Goal: Task Accomplishment & Management: Use online tool/utility

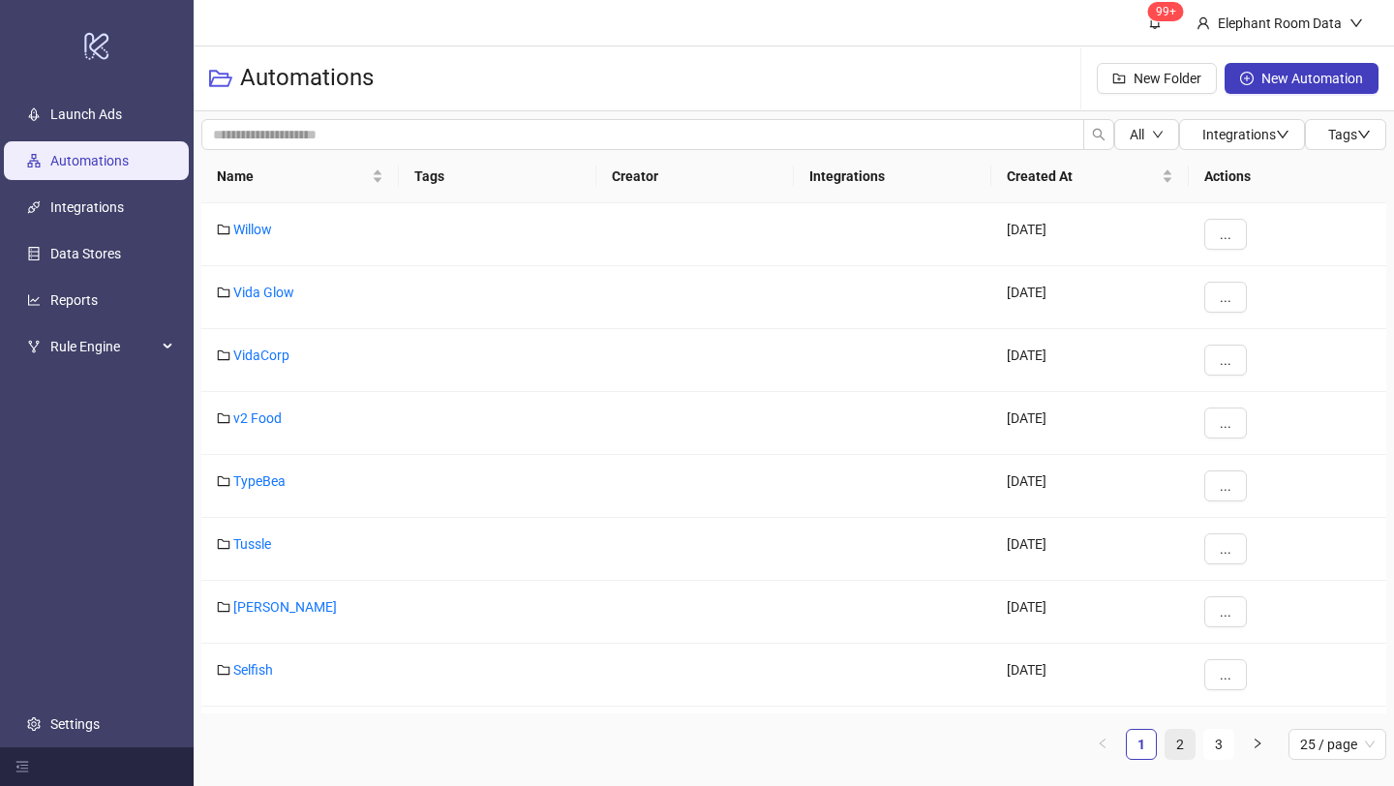
click at [1183, 744] on link "2" at bounding box center [1180, 744] width 29 height 29
click at [251, 609] on link "Bed Threads" at bounding box center [271, 606] width 76 height 15
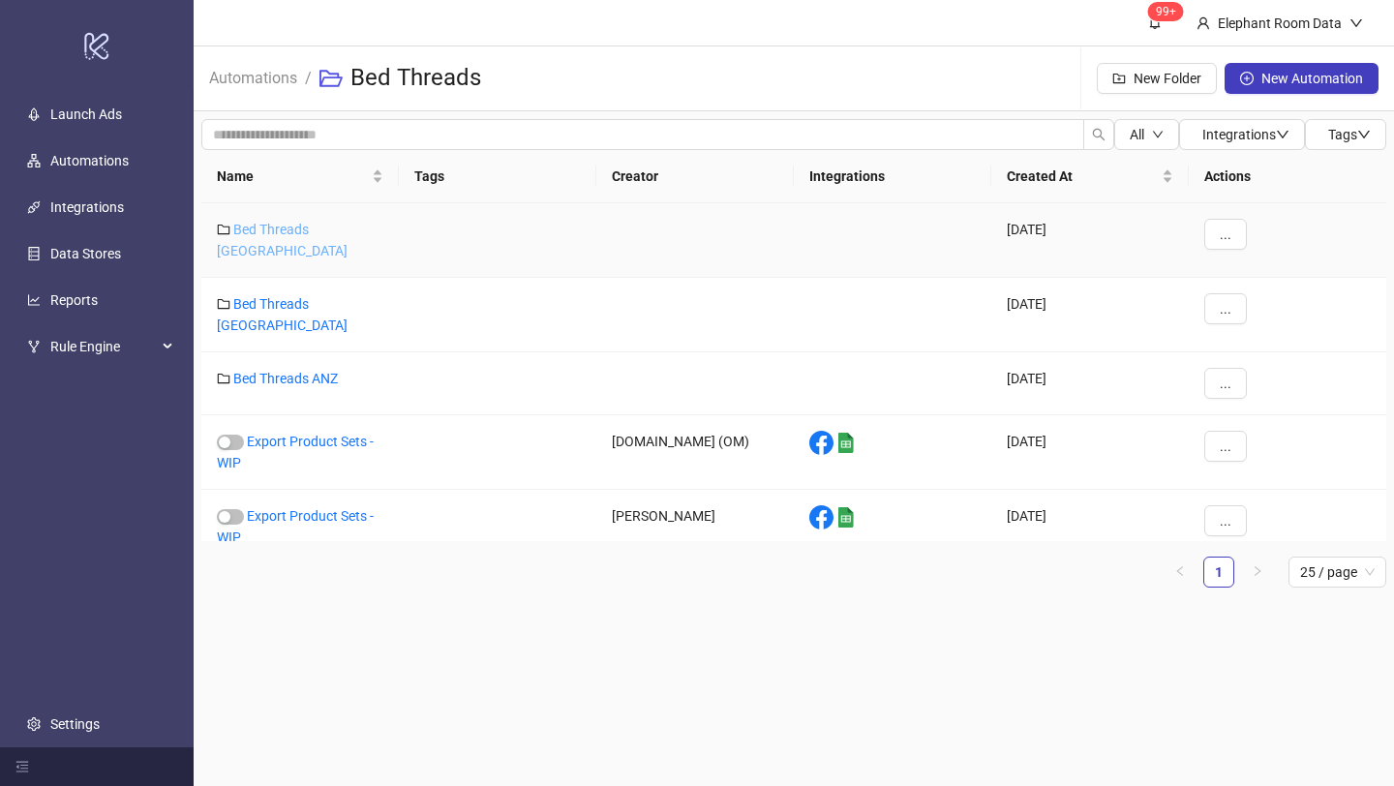
click at [316, 225] on link "Bed Threads [GEOGRAPHIC_DATA]" at bounding box center [282, 240] width 131 height 37
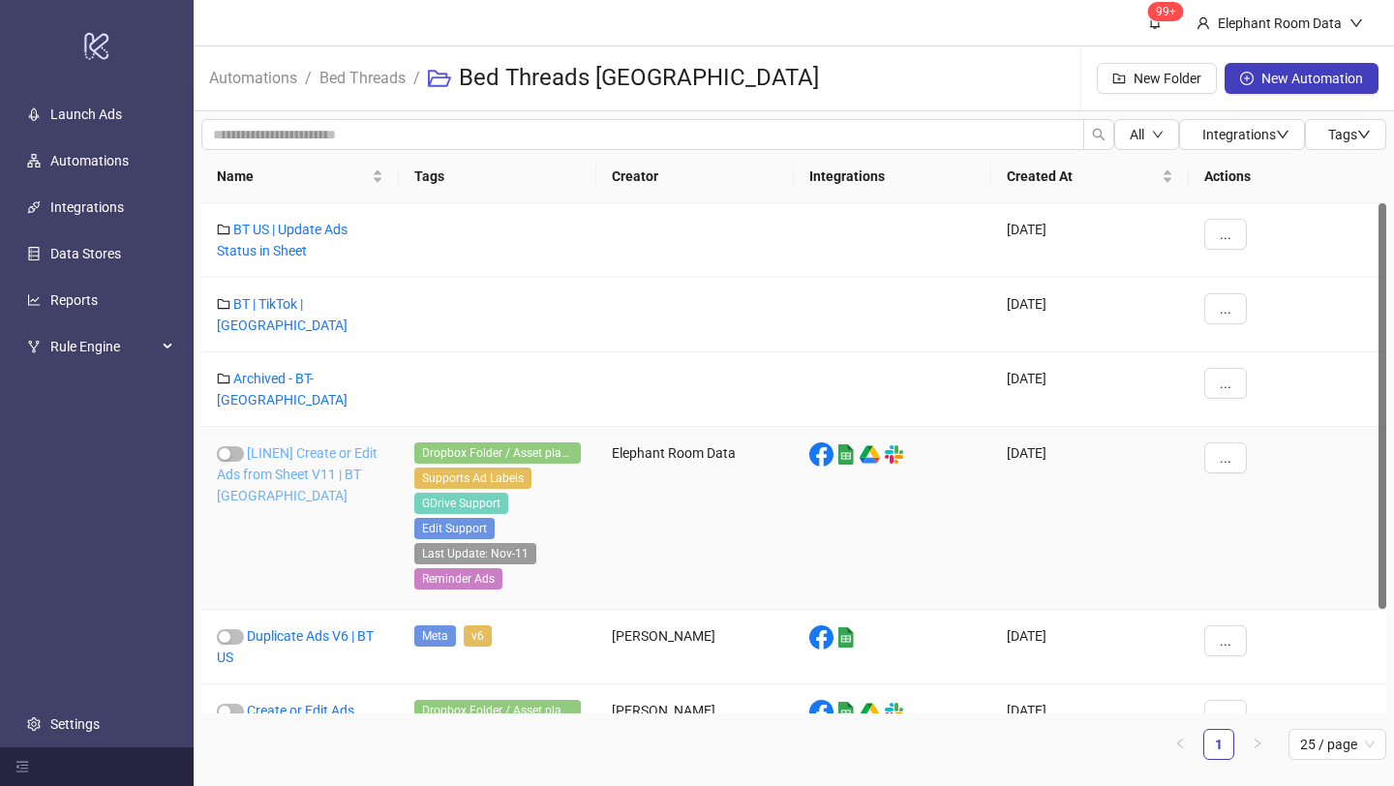
click at [321, 445] on link "[LINEN] Create or Edit Ads from Sheet V11 | BT [GEOGRAPHIC_DATA]" at bounding box center [297, 474] width 161 height 58
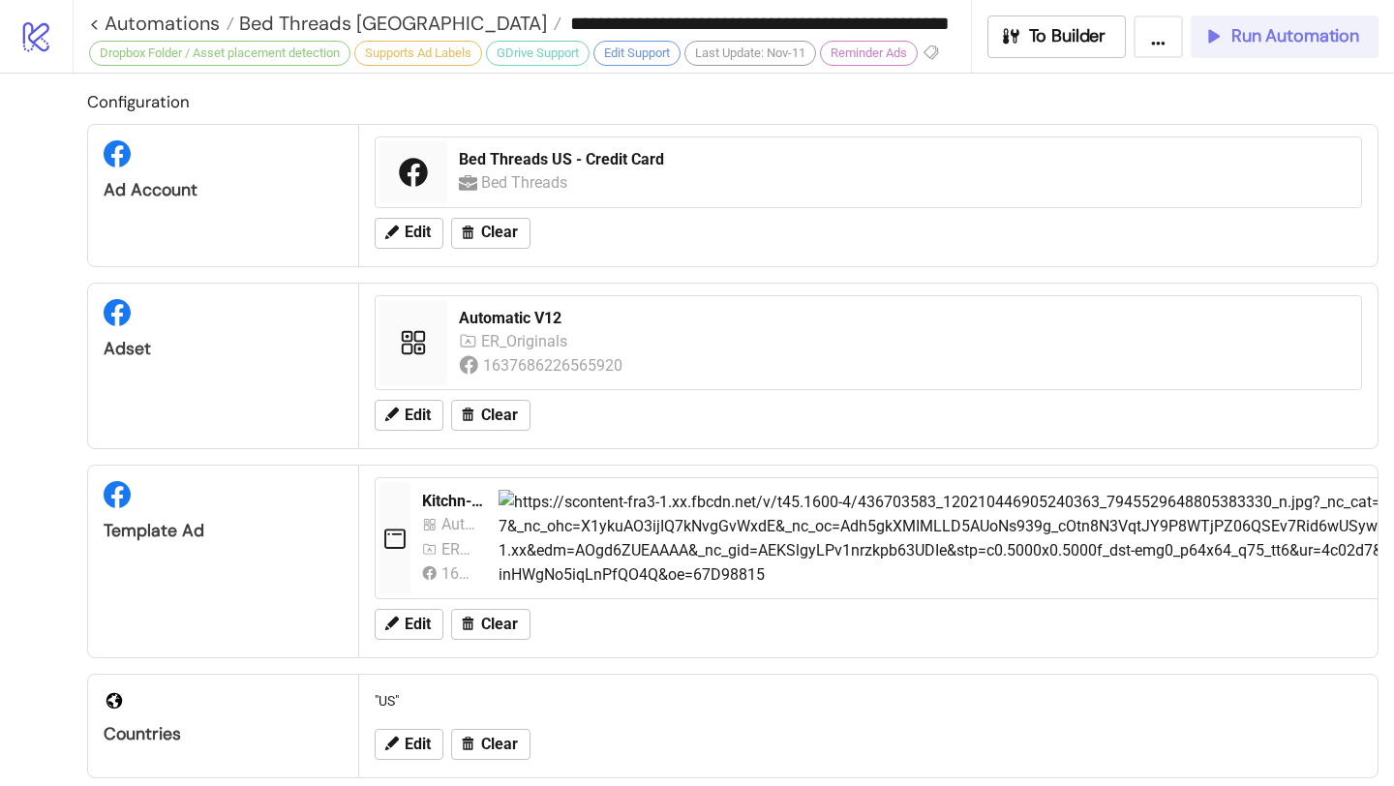
click at [1267, 43] on span "Run Automation" at bounding box center [1295, 36] width 128 height 22
click at [1297, 38] on span "Run Automation" at bounding box center [1295, 36] width 128 height 22
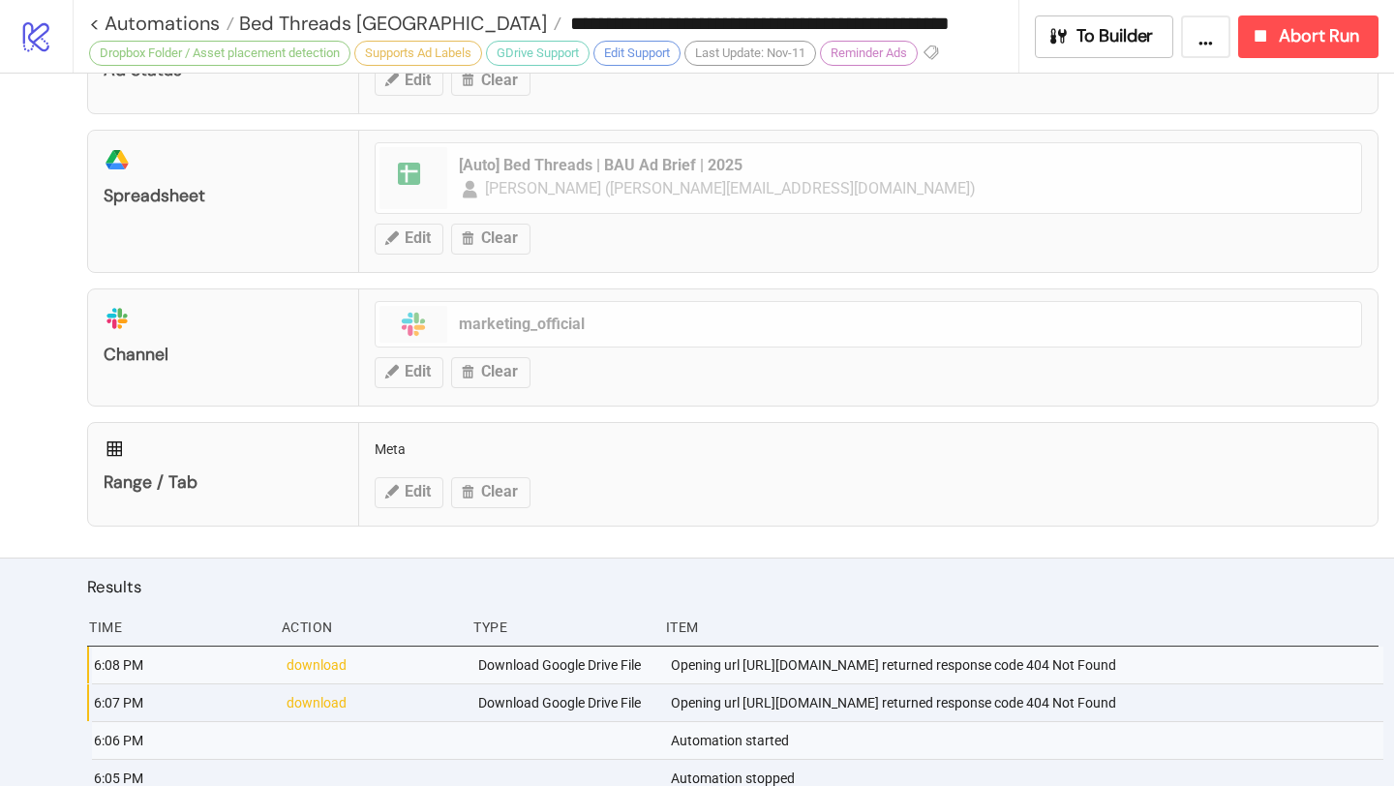
scroll to position [1047, 0]
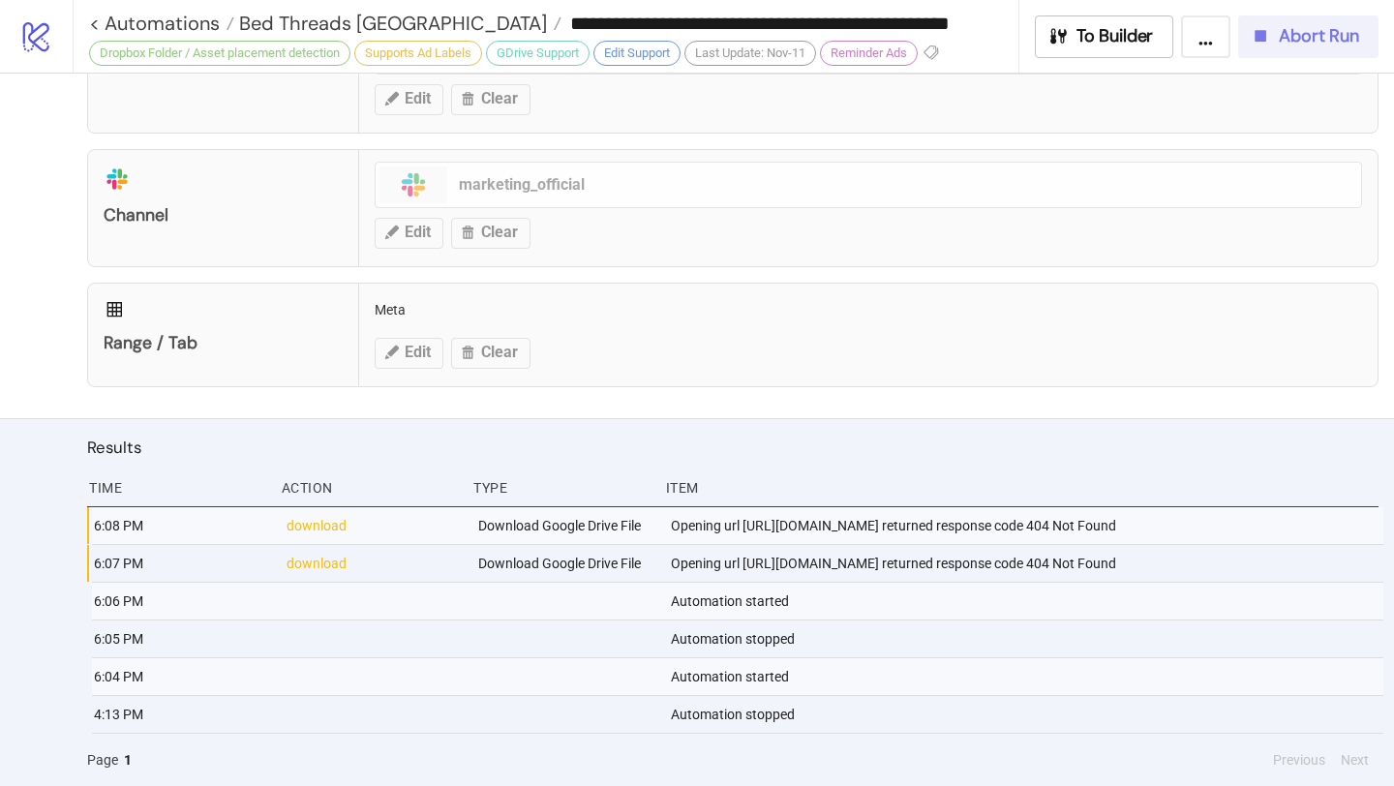
click at [1278, 29] on div "Abort Run" at bounding box center [1304, 36] width 109 height 22
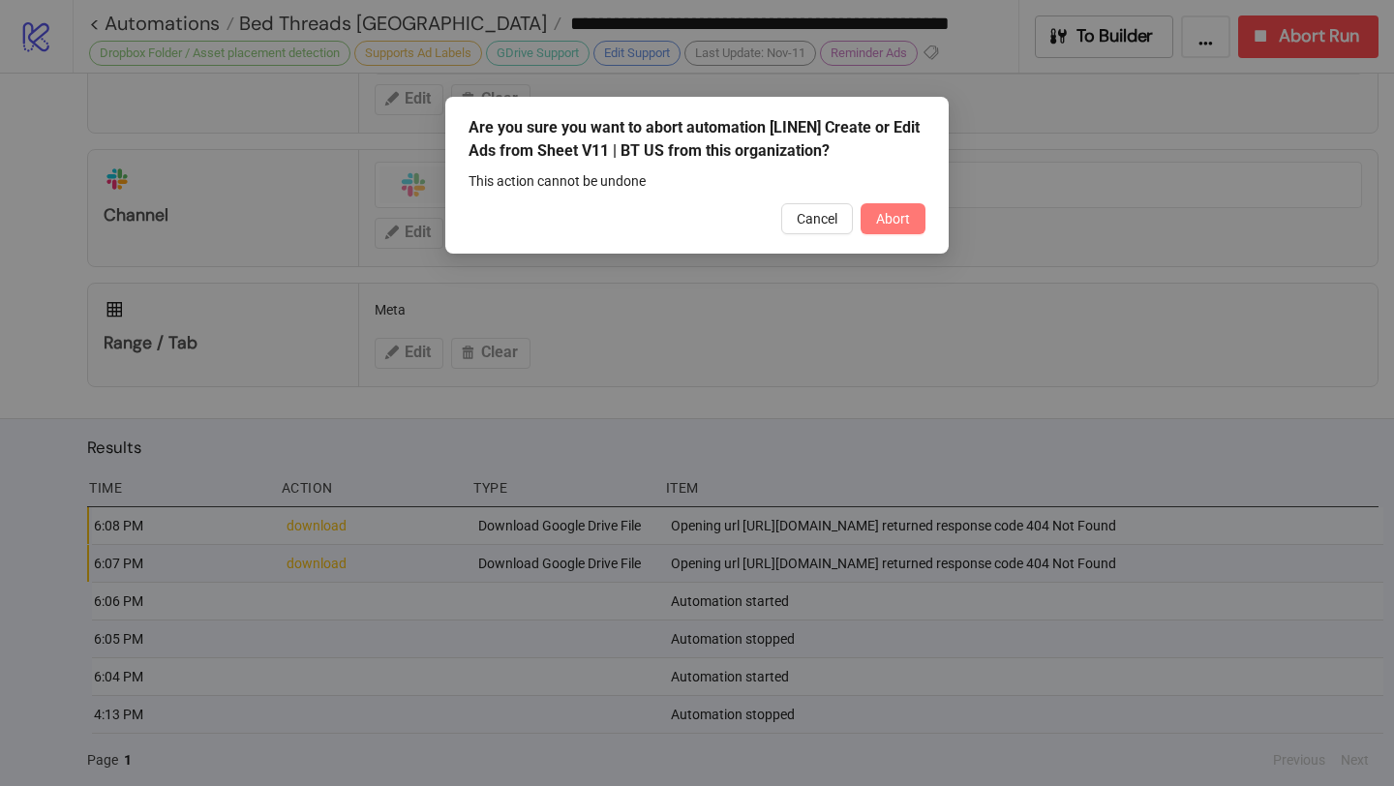
click at [878, 209] on button "Abort" at bounding box center [893, 218] width 65 height 31
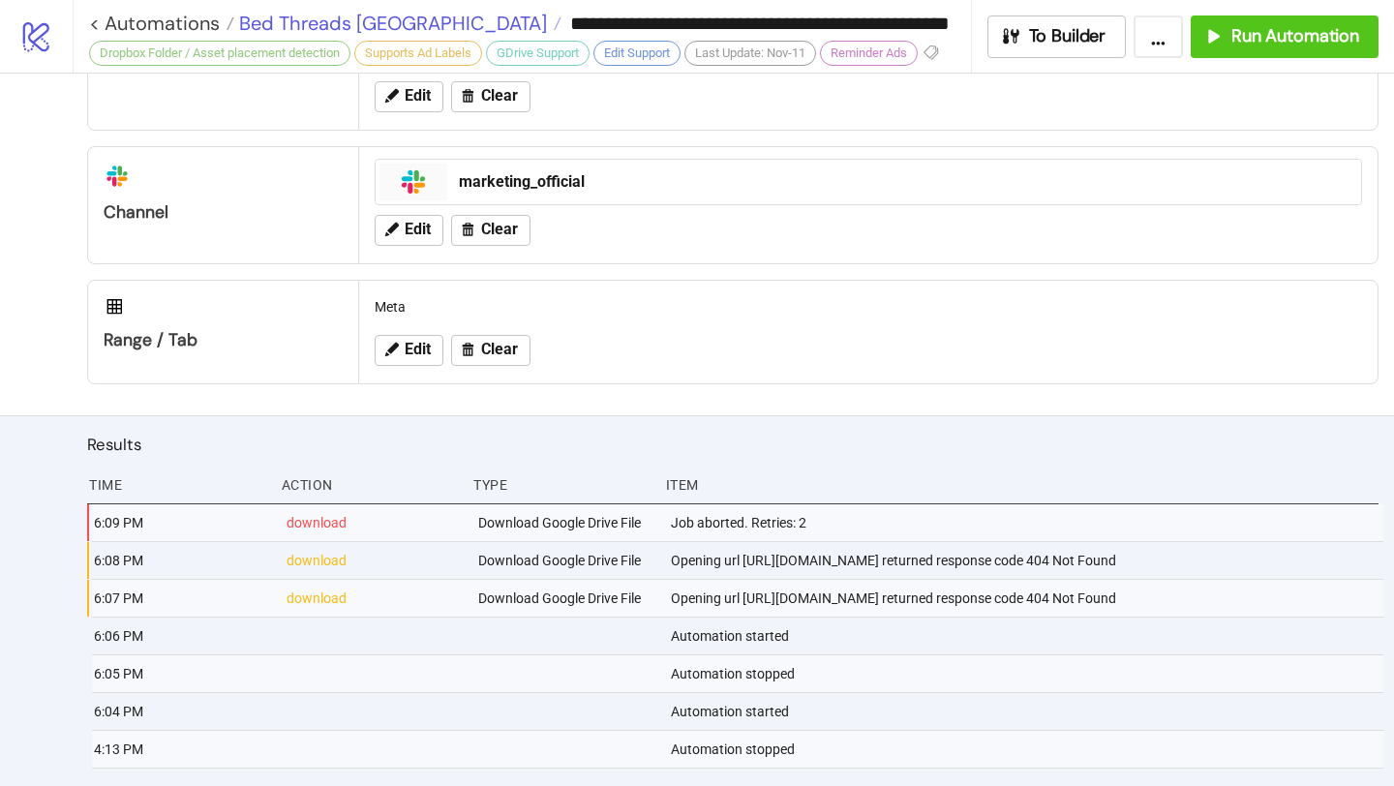
click at [362, 25] on span "Bed Threads [GEOGRAPHIC_DATA]" at bounding box center [390, 23] width 313 height 25
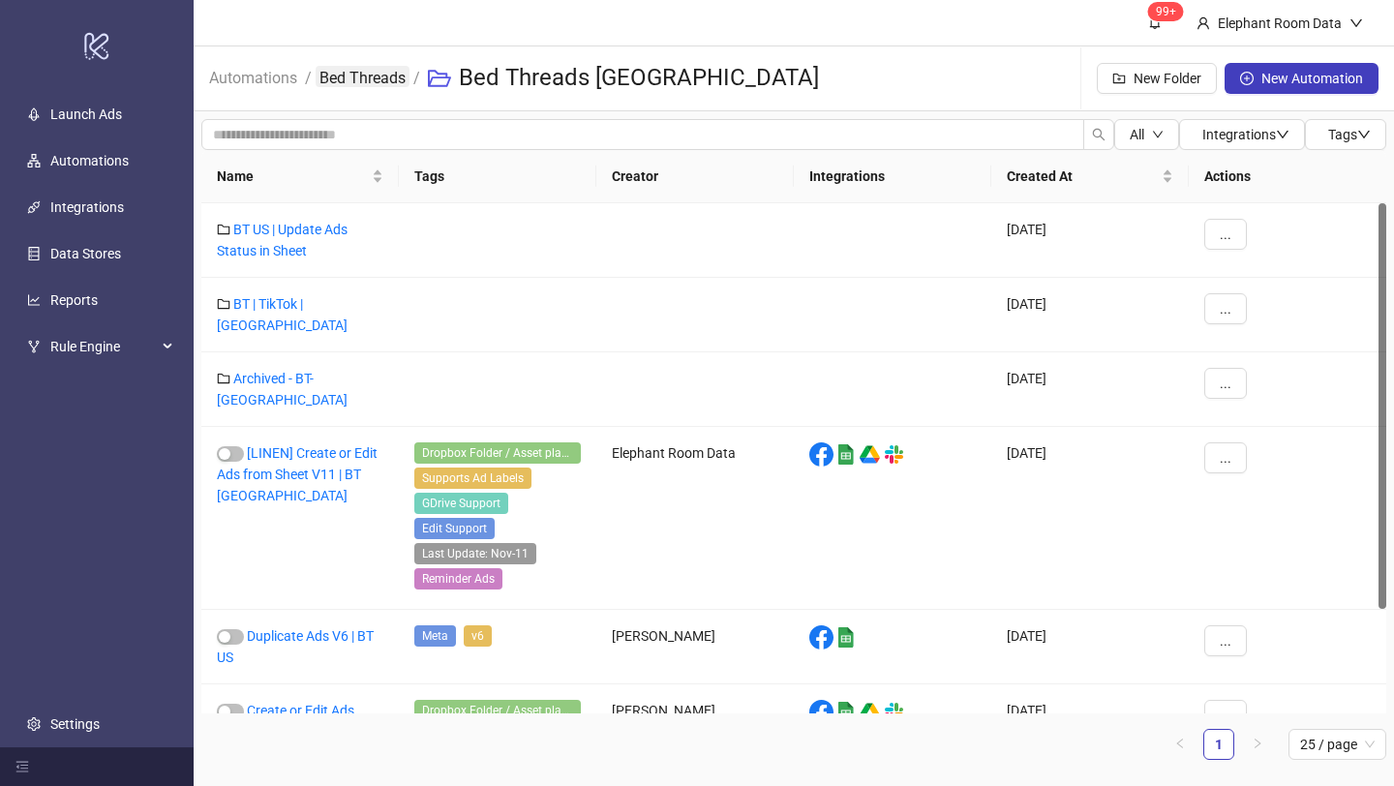
click at [364, 77] on link "Bed Threads" at bounding box center [363, 76] width 94 height 21
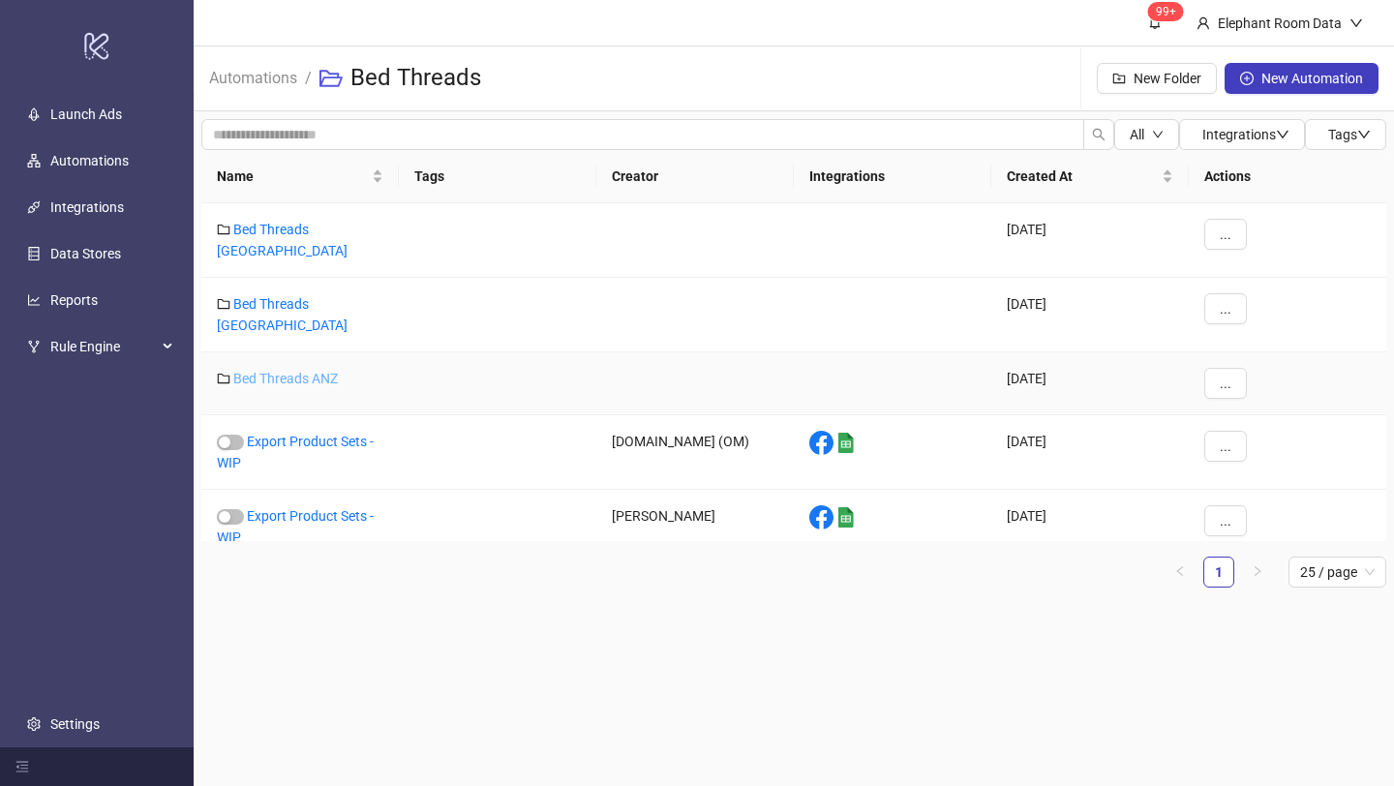
click at [311, 371] on link "Bed Threads ANZ" at bounding box center [285, 378] width 105 height 15
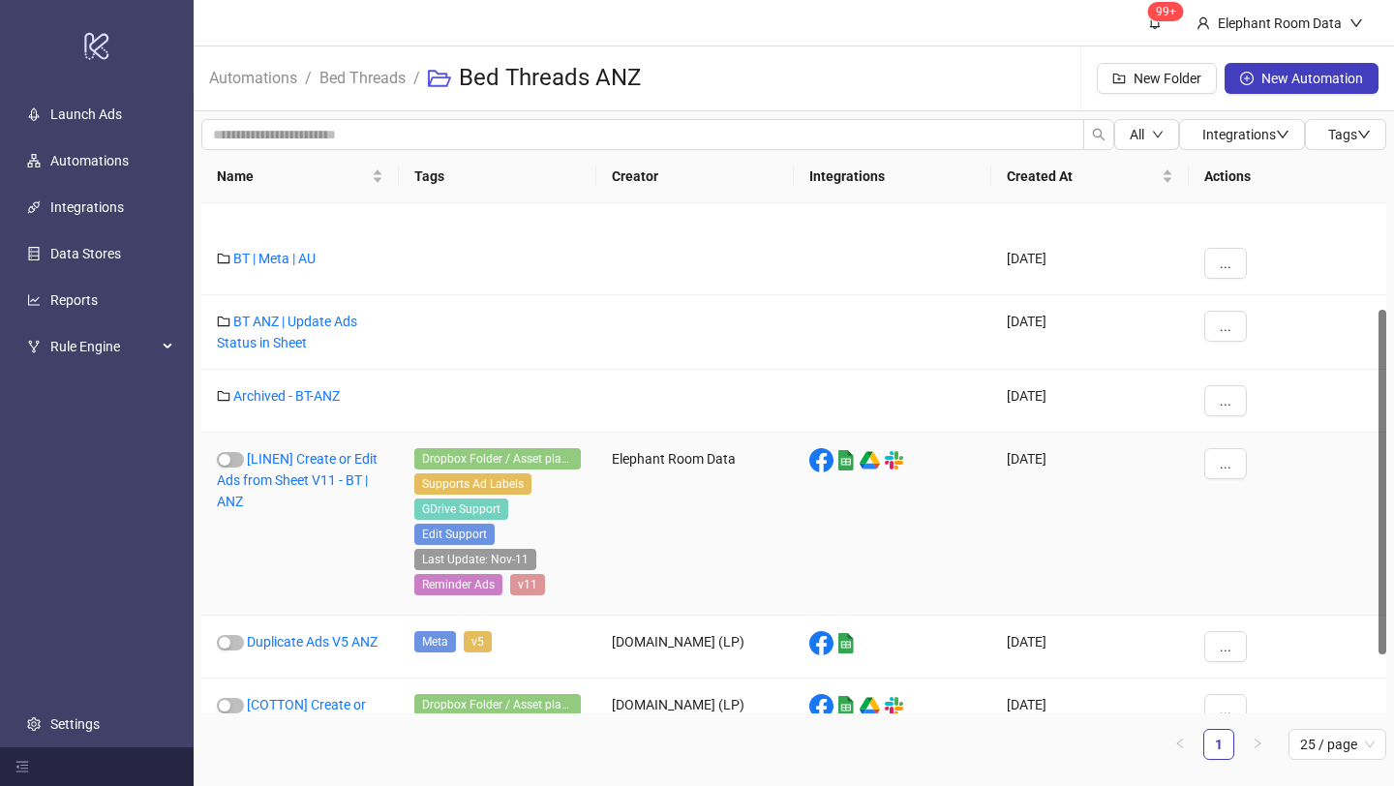
scroll to position [245, 0]
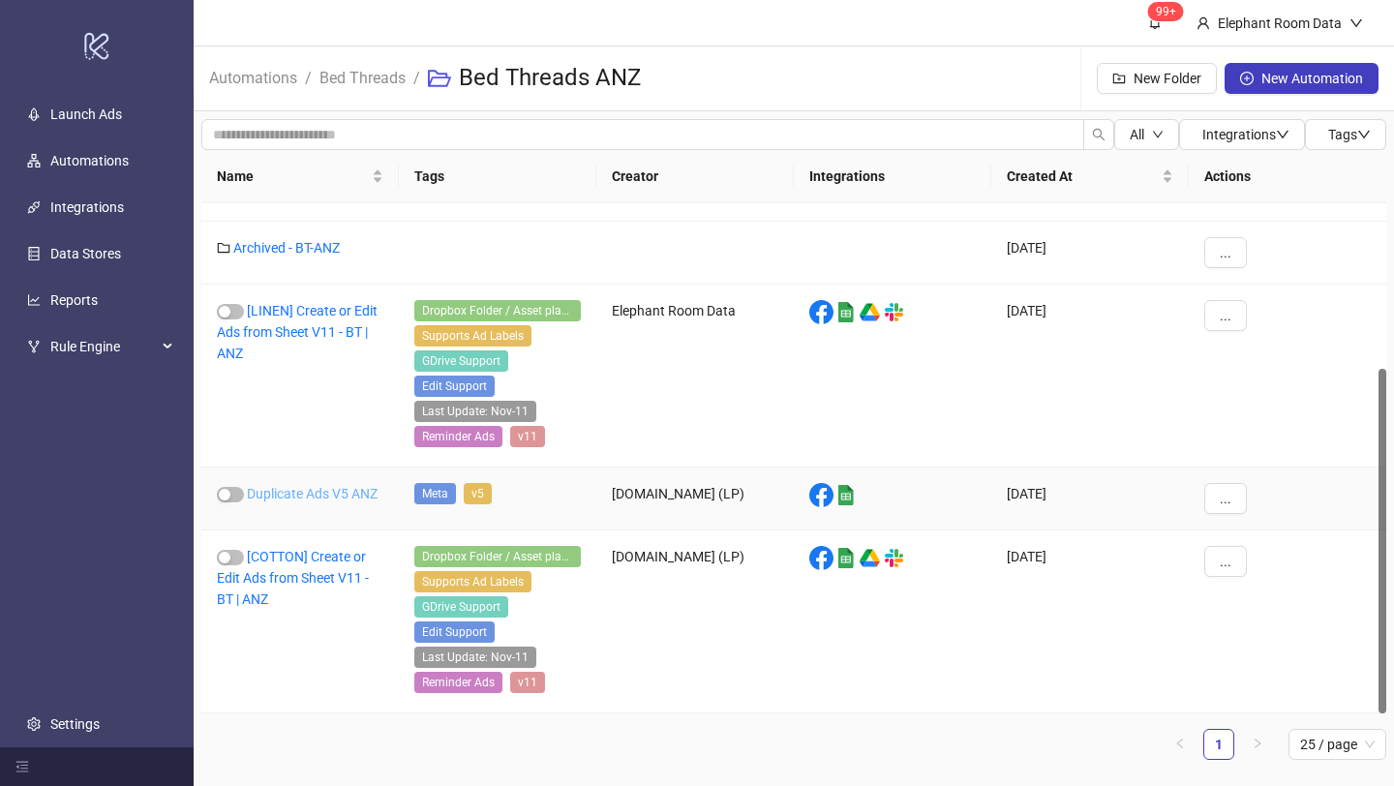
click at [296, 499] on link "Duplicate Ads V5 ANZ" at bounding box center [312, 493] width 131 height 15
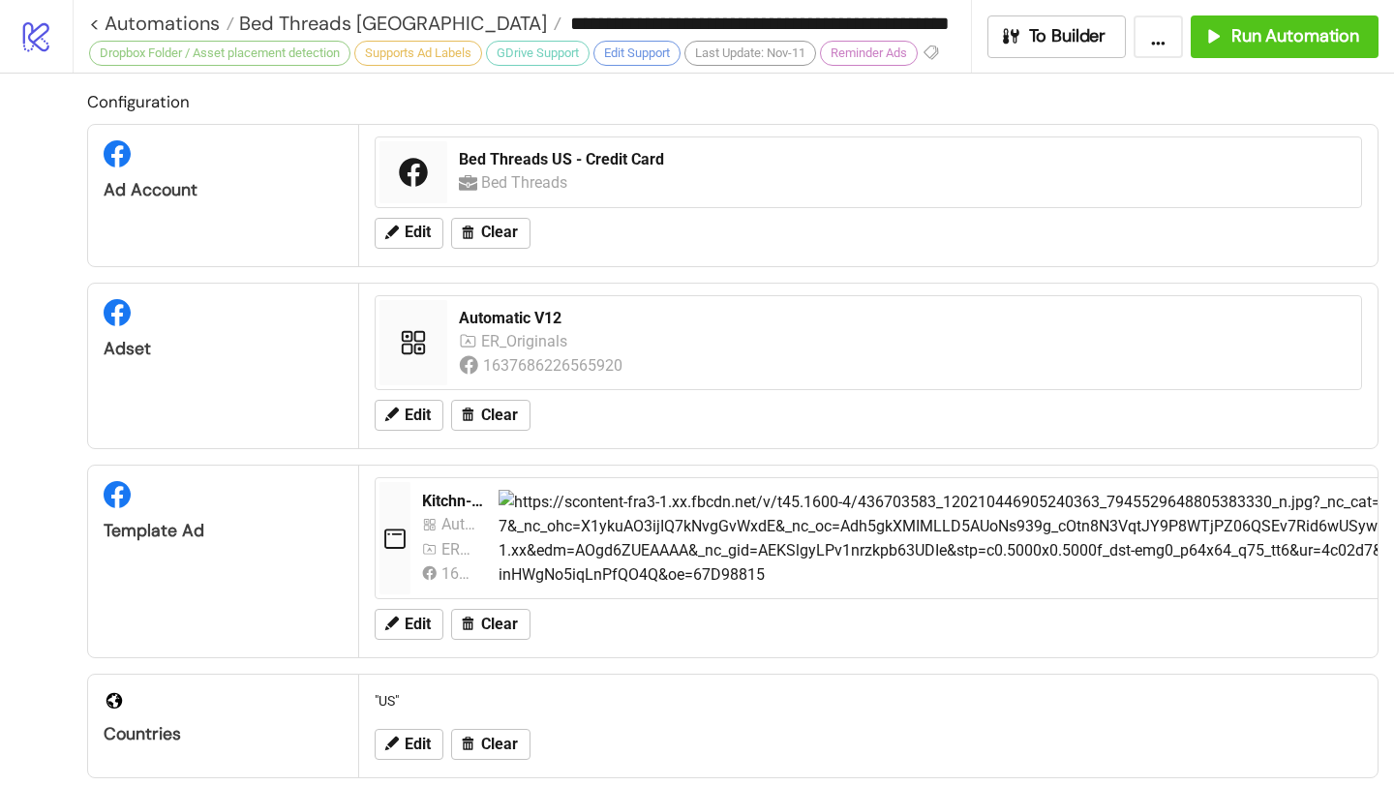
type input "**********"
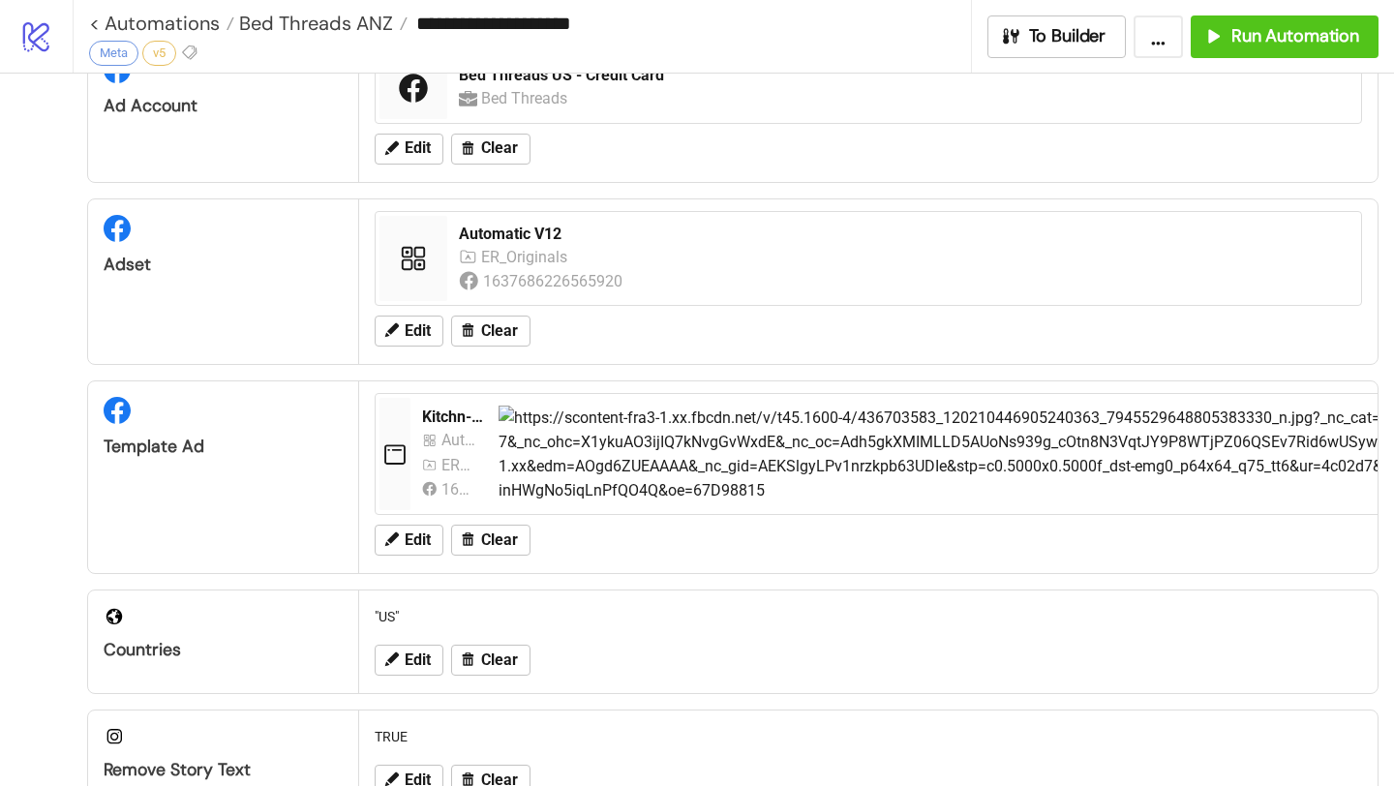
scroll to position [165, 0]
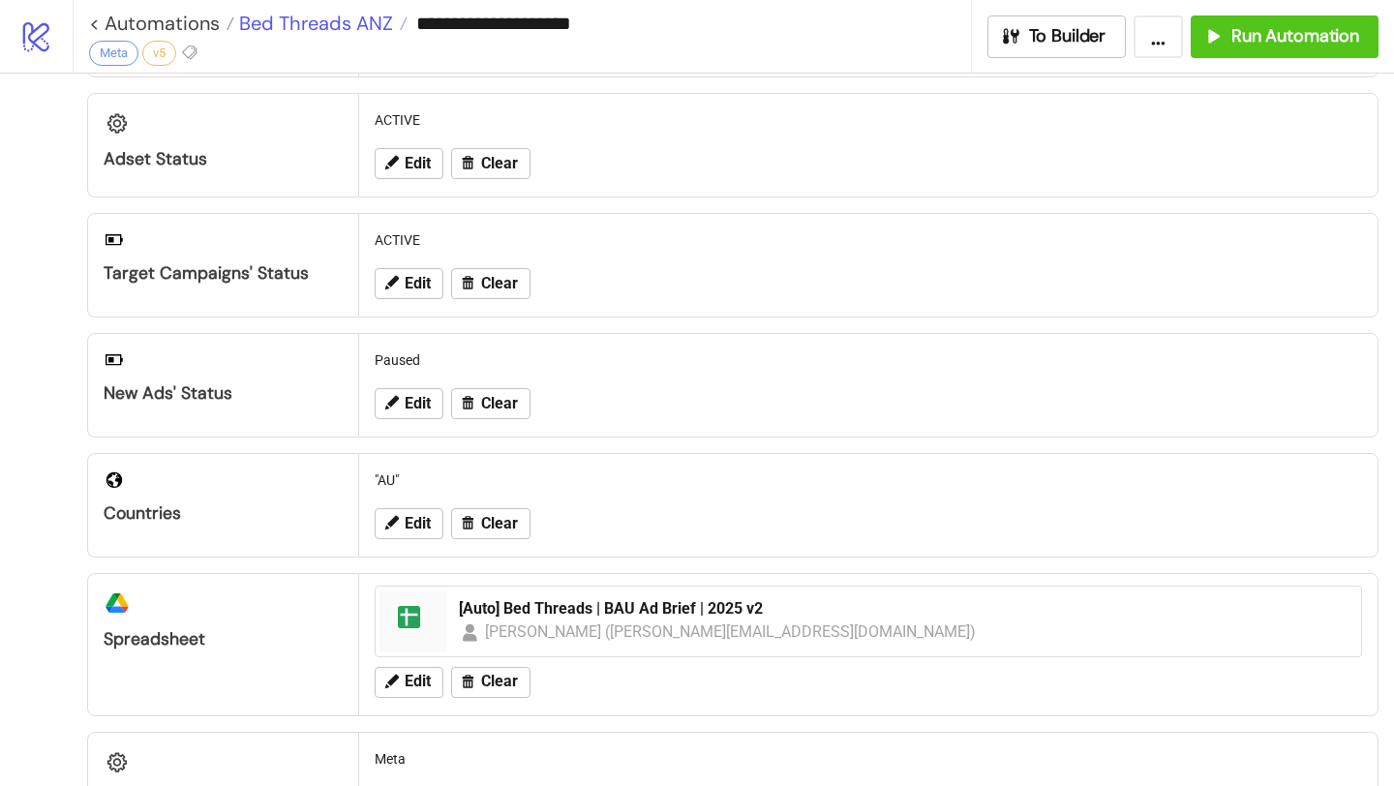
click at [348, 29] on span "Bed Threads ANZ" at bounding box center [313, 23] width 159 height 25
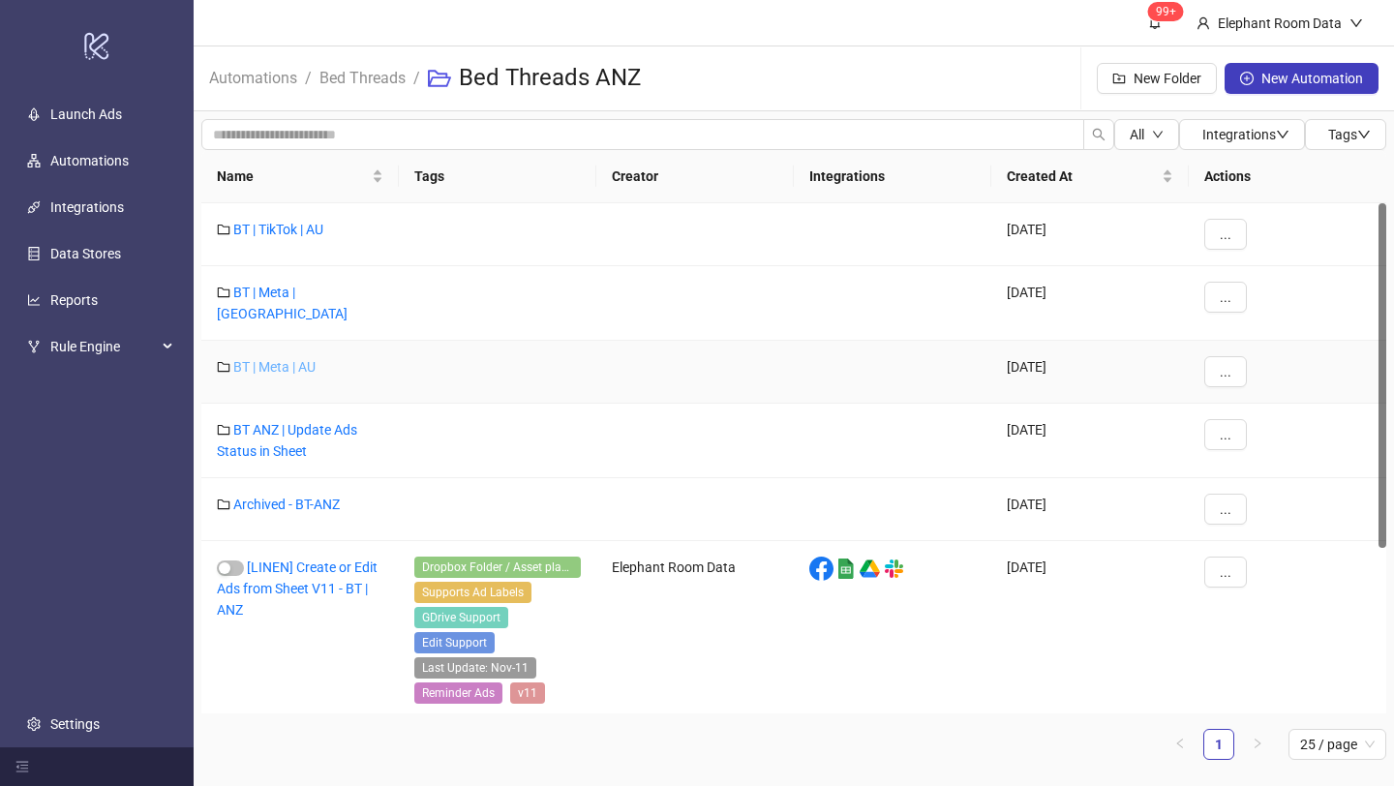
click at [311, 359] on link "BT | Meta | AU" at bounding box center [274, 366] width 82 height 15
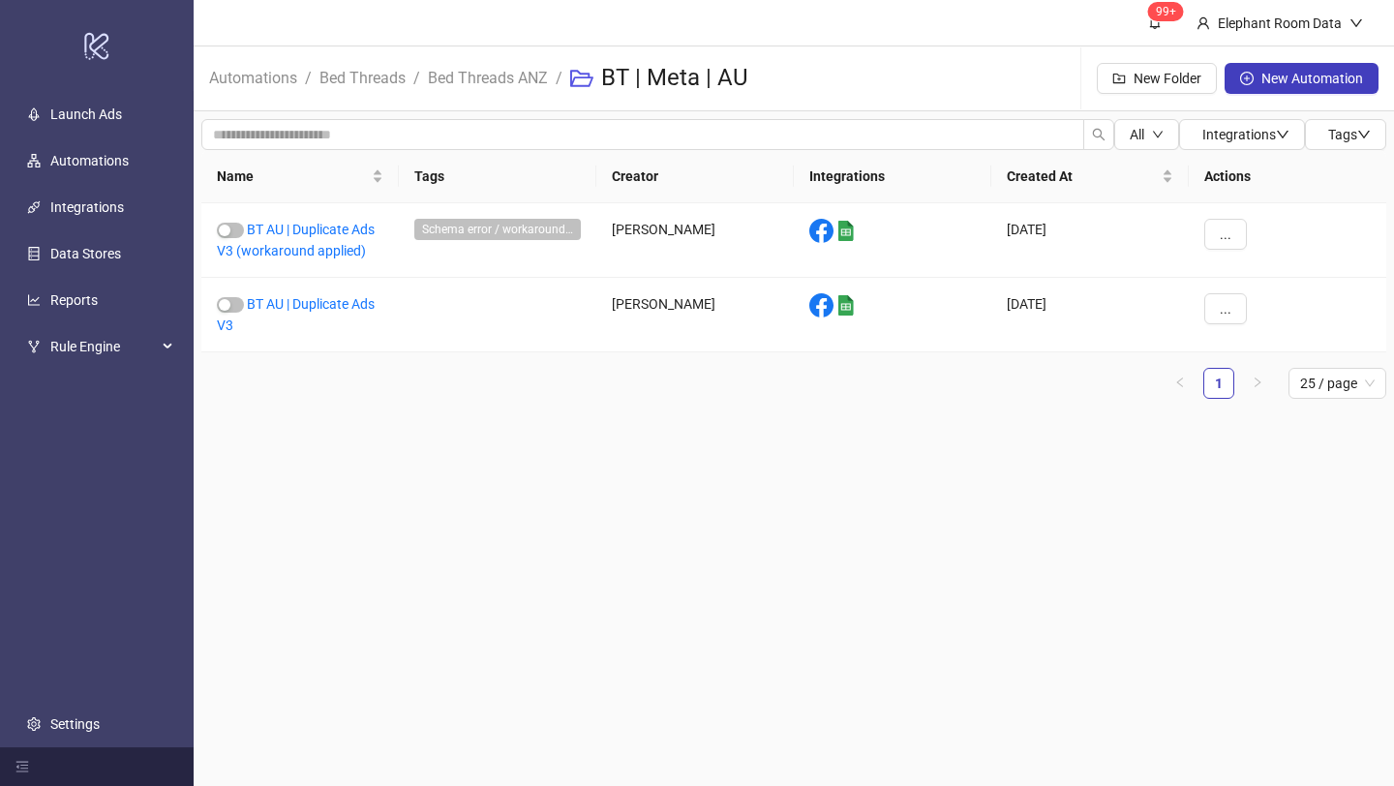
click at [462, 92] on li "Bed Threads ANZ" at bounding box center [488, 78] width 120 height 62
click at [462, 82] on link "Bed Threads ANZ" at bounding box center [488, 76] width 128 height 21
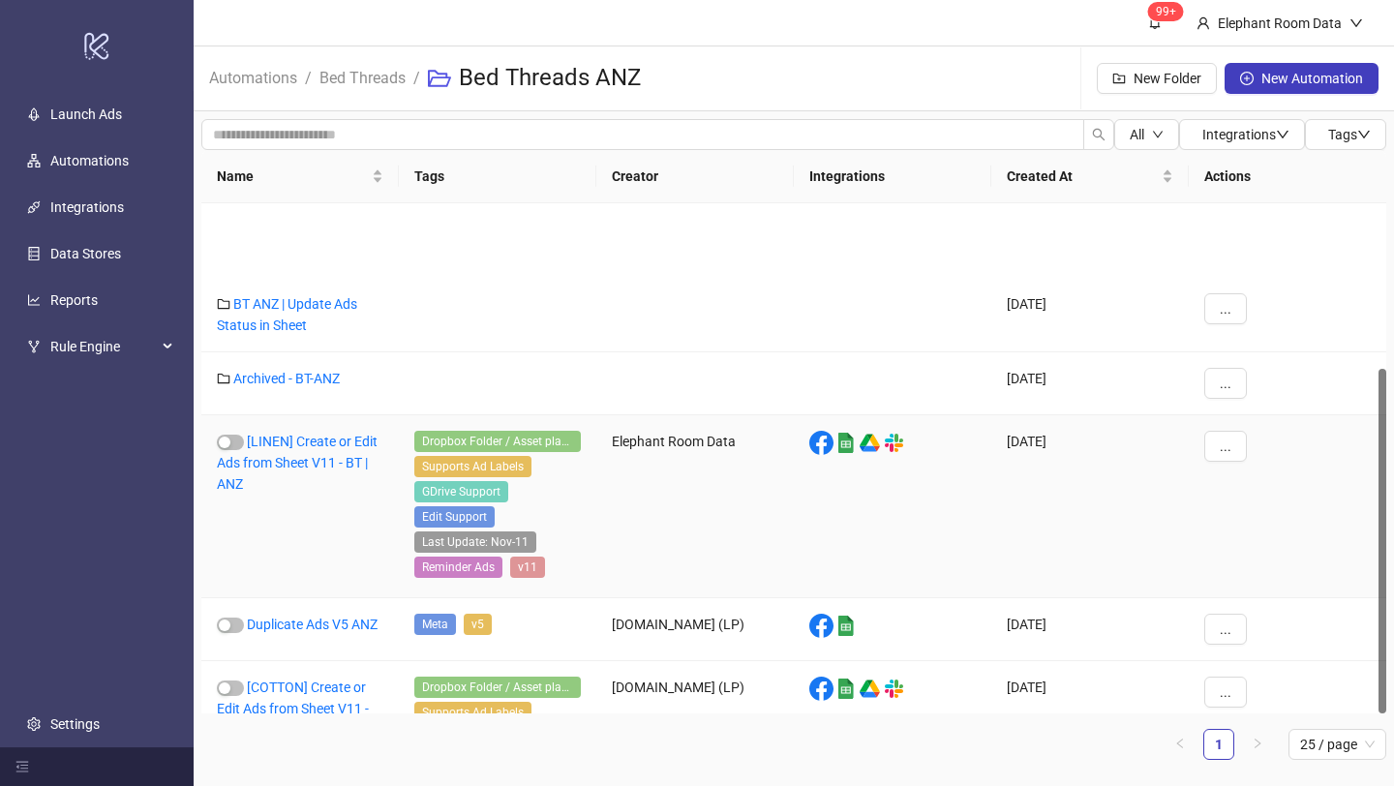
scroll to position [245, 0]
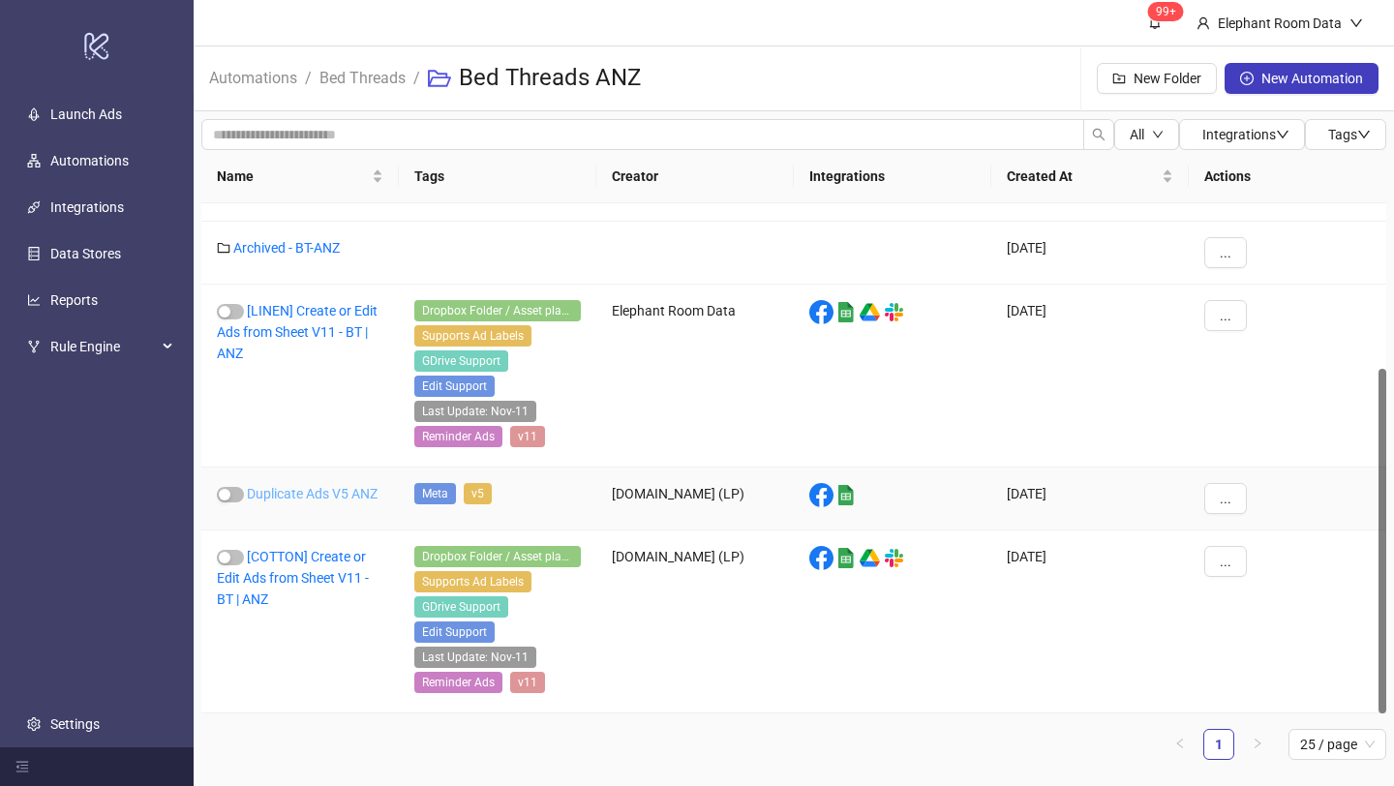
click at [291, 487] on link "Duplicate Ads V5 ANZ" at bounding box center [312, 493] width 131 height 15
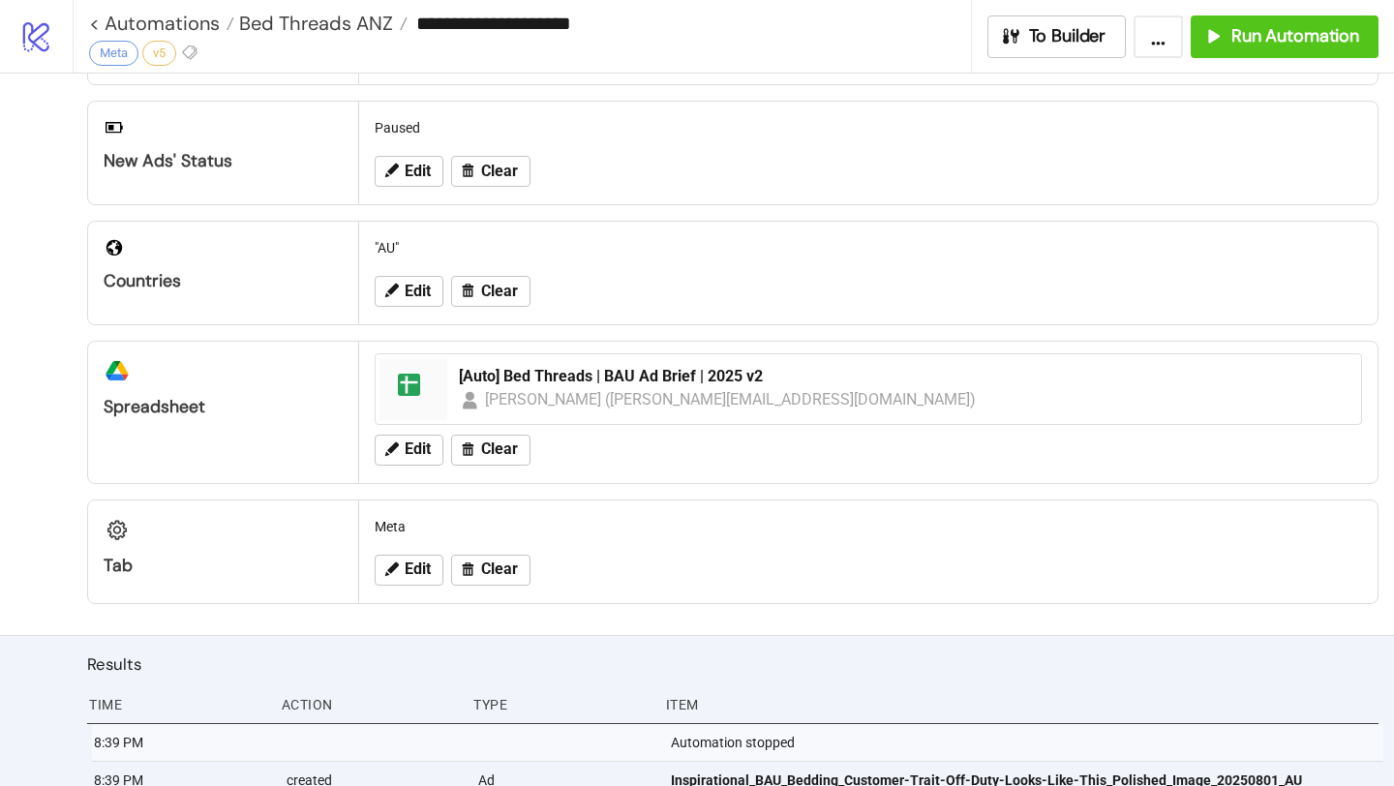
scroll to position [196, 0]
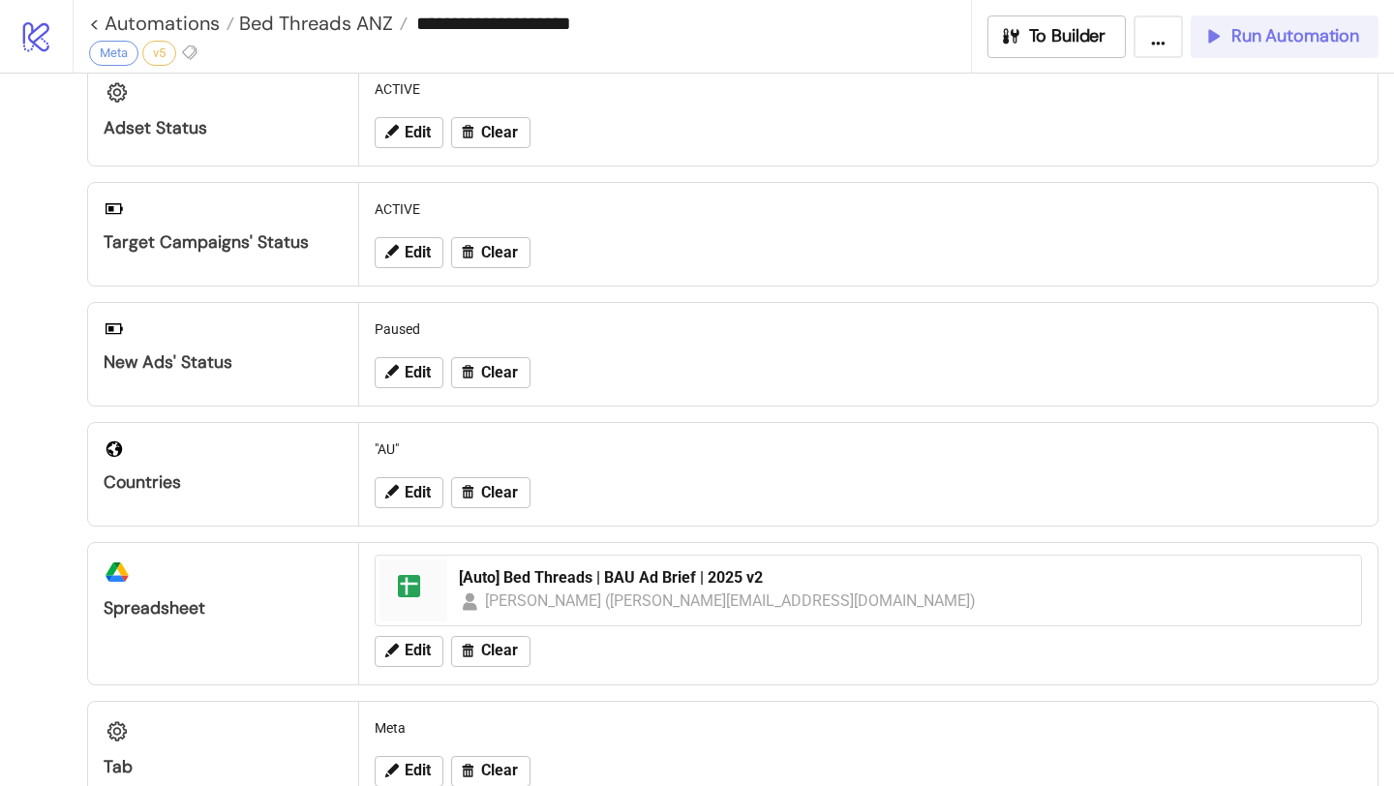
click at [1268, 35] on span "Run Automation" at bounding box center [1295, 36] width 128 height 22
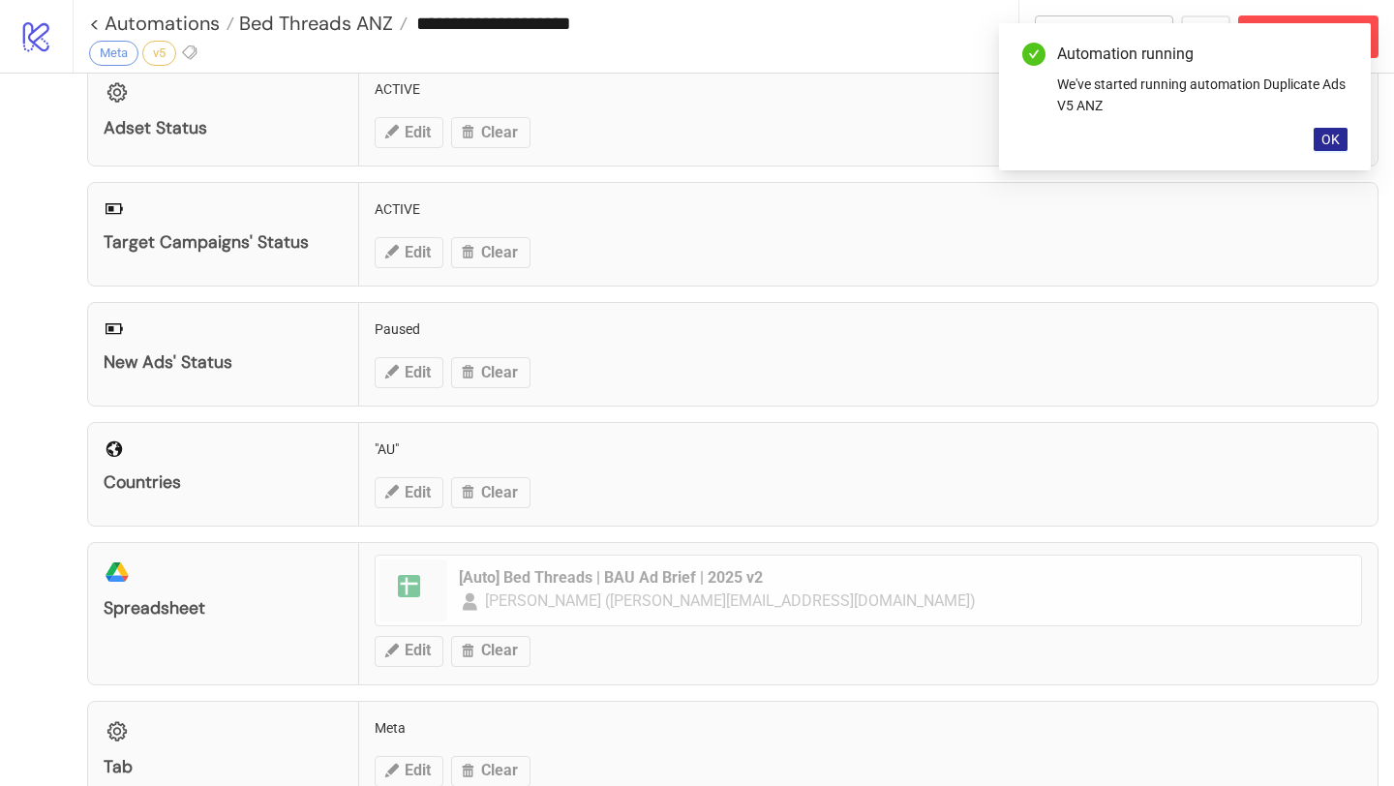
click at [1322, 143] on span "OK" at bounding box center [1331, 139] width 18 height 15
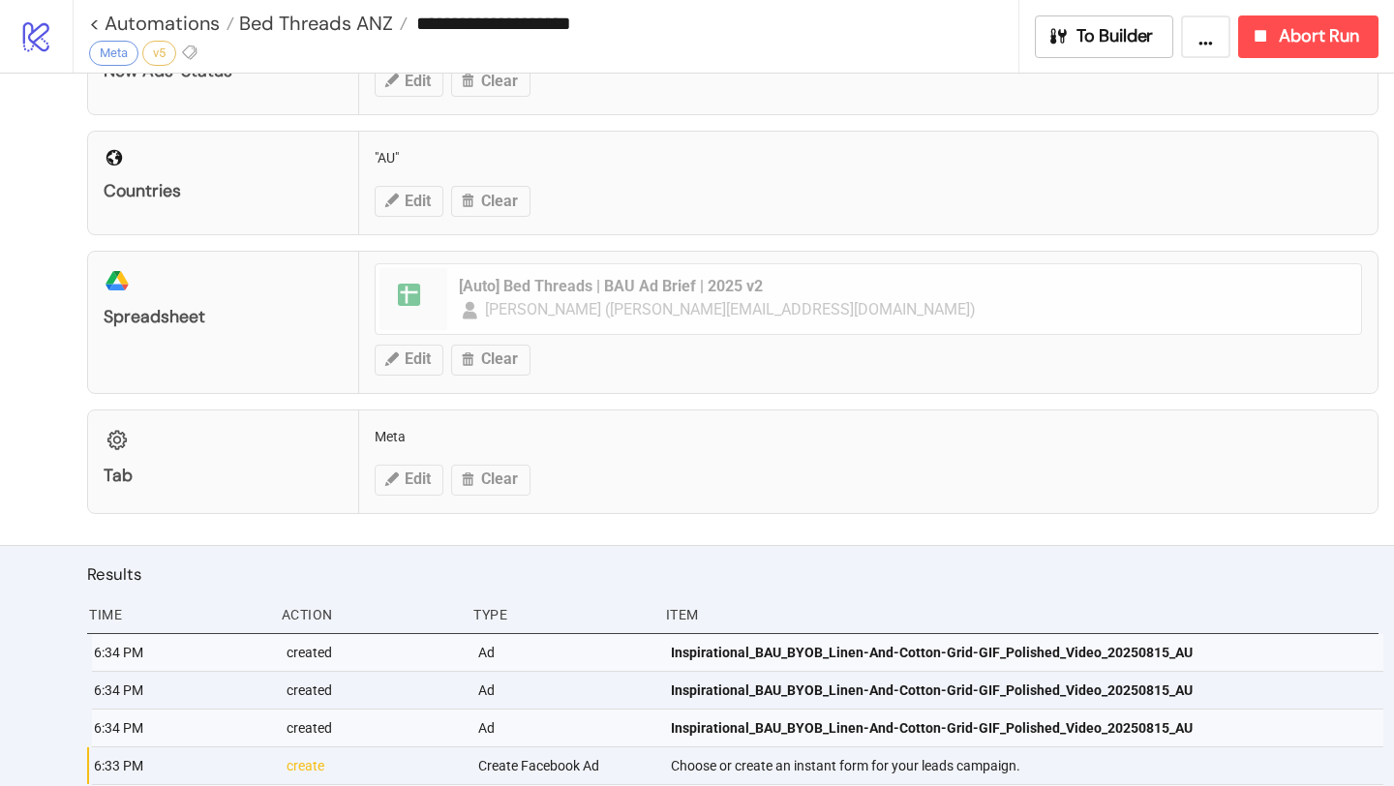
scroll to position [803, 0]
